Goal: Task Accomplishment & Management: Manage account settings

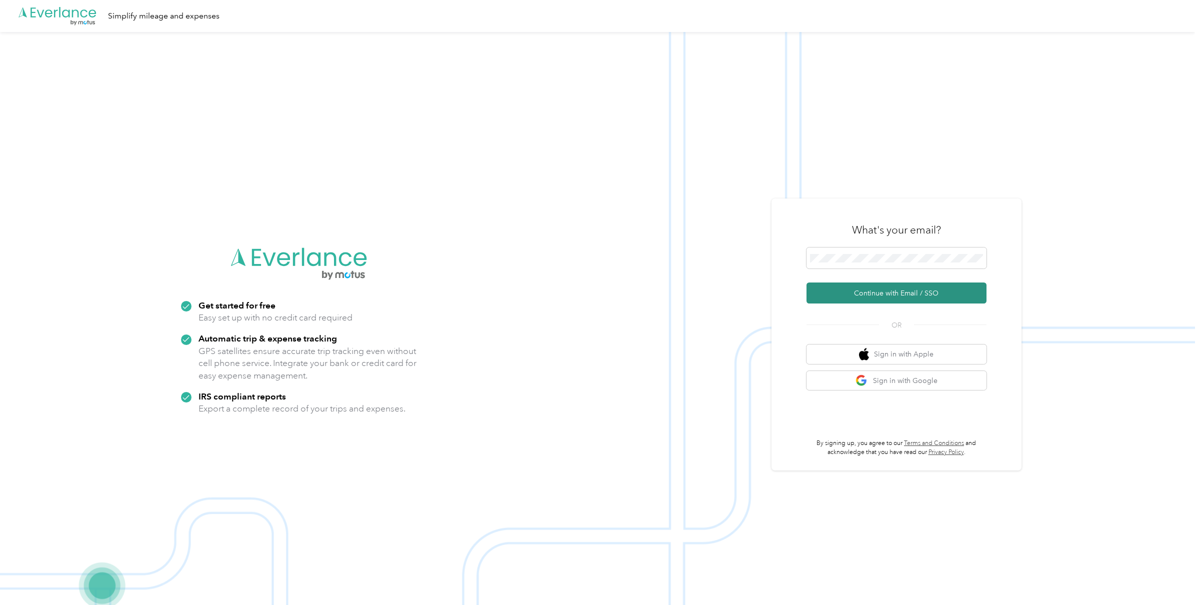
click at [877, 292] on button "Continue with Email / SSO" at bounding box center [897, 293] width 180 height 21
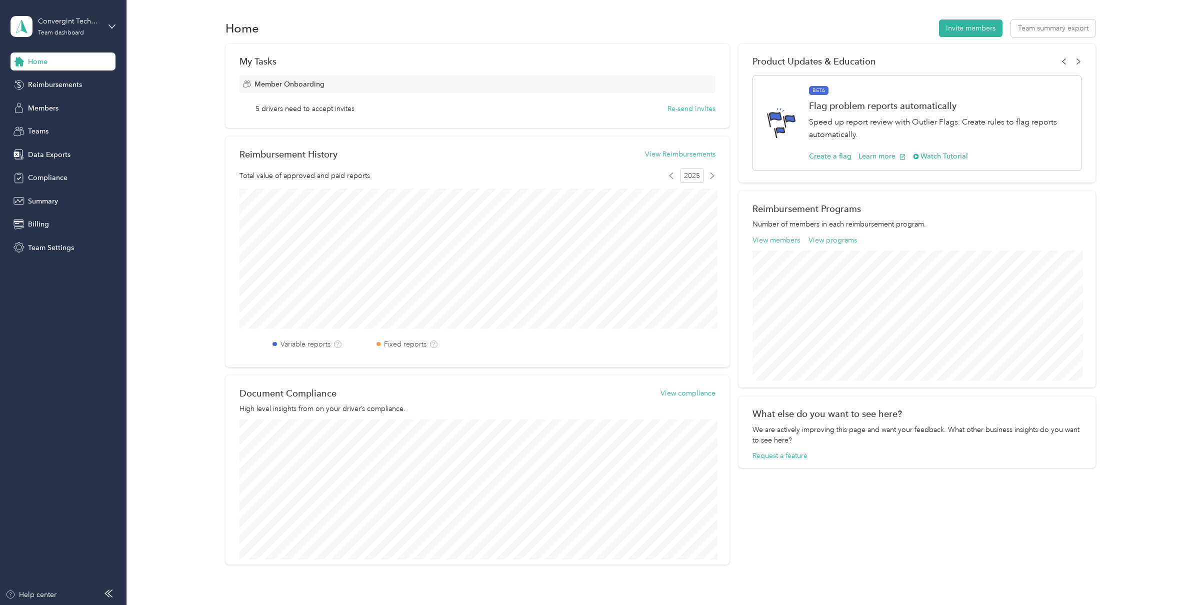
click at [684, 186] on div "Reimbursement History View Reimbursements Total value of approved and paid repo…" at bounding box center [478, 252] width 504 height 231
click at [673, 178] on icon at bounding box center [671, 176] width 7 height 7
click at [45, 16] on div "Convergint Technologies Team dashboard" at bounding box center [56, 26] width 90 height 21
click at [48, 128] on div "Log out" at bounding box center [39, 126] width 39 height 11
